Goal: Information Seeking & Learning: Find specific page/section

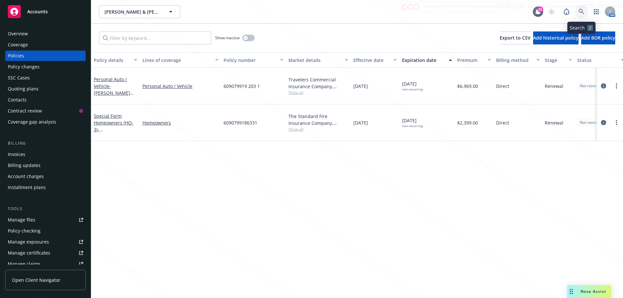
click at [582, 14] on icon at bounding box center [582, 12] width 6 height 6
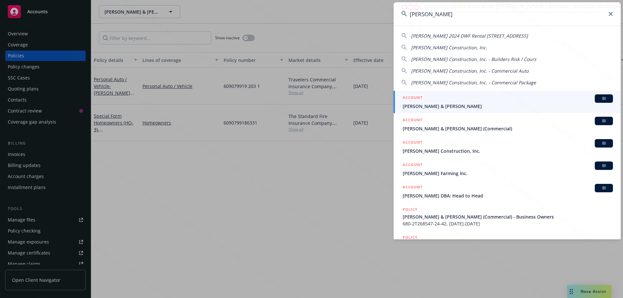
type input "[PERSON_NAME]"
click at [434, 106] on span "[PERSON_NAME] & [PERSON_NAME]" at bounding box center [508, 106] width 210 height 7
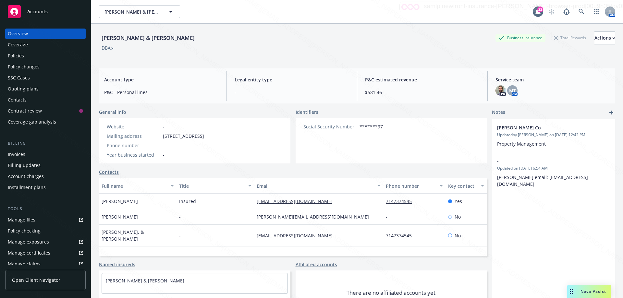
click at [24, 57] on div "Policies" at bounding box center [45, 56] width 75 height 10
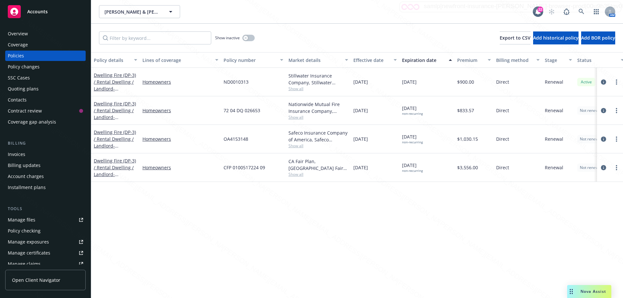
click at [116, 85] on div "Dwelling Fire (DP-3) / Rental Dwelling / Landlord - [STREET_ADDRESS][PERSON_NAM…" at bounding box center [115, 82] width 43 height 20
click at [110, 81] on link "Dwelling Fire (DP-3) / Rental Dwelling / Landlord - [STREET_ADDRESS][PERSON_NAM…" at bounding box center [115, 88] width 42 height 33
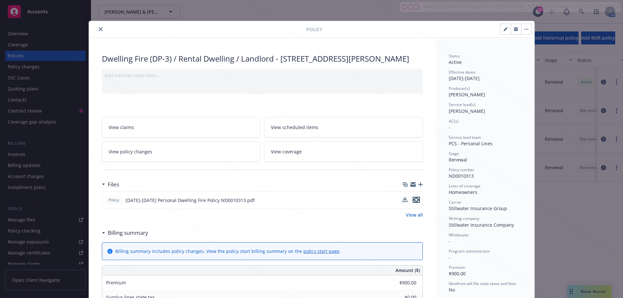
click at [415, 202] on icon "preview file" at bounding box center [417, 200] width 6 height 5
